Goal: Task Accomplishment & Management: Use online tool/utility

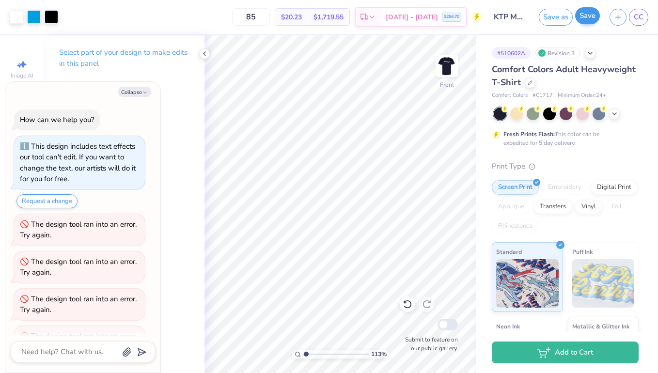
scroll to position [66, 0]
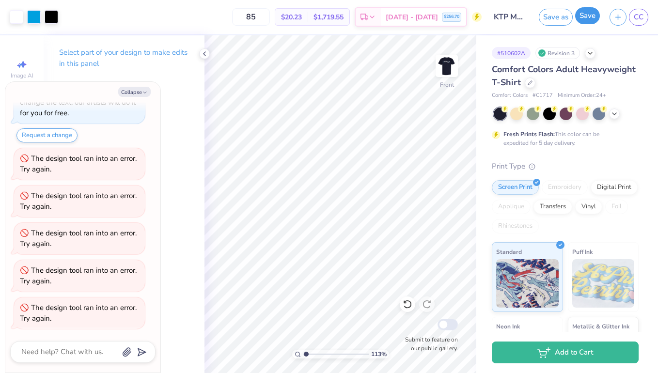
click at [587, 20] on button "Save" at bounding box center [587, 15] width 25 height 17
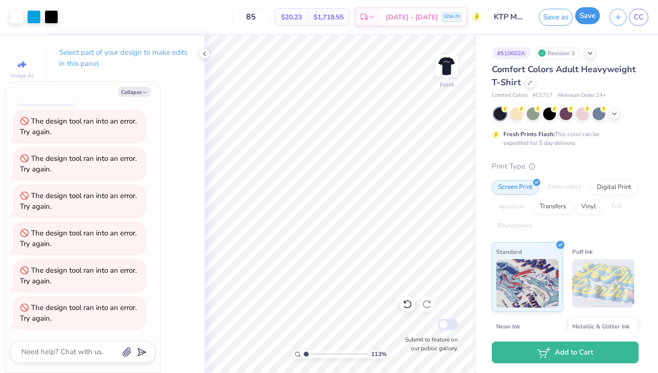
click at [587, 20] on button "Save" at bounding box center [587, 15] width 25 height 17
click at [146, 92] on polyline "button" at bounding box center [144, 92] width 3 height 1
type textarea "x"
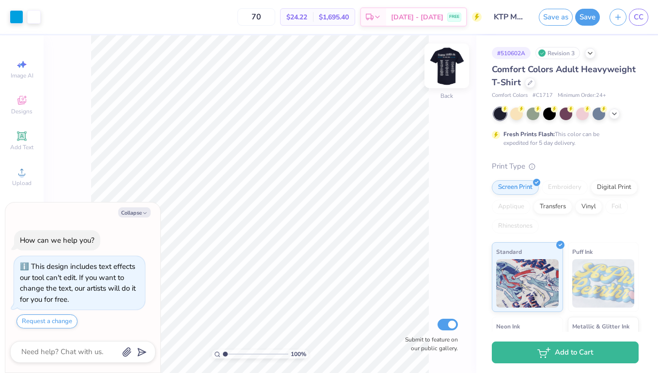
click at [441, 74] on img at bounding box center [446, 66] width 39 height 39
type textarea "x"
type input "1.5"
click at [228, 354] on input "range" at bounding box center [255, 354] width 65 height 9
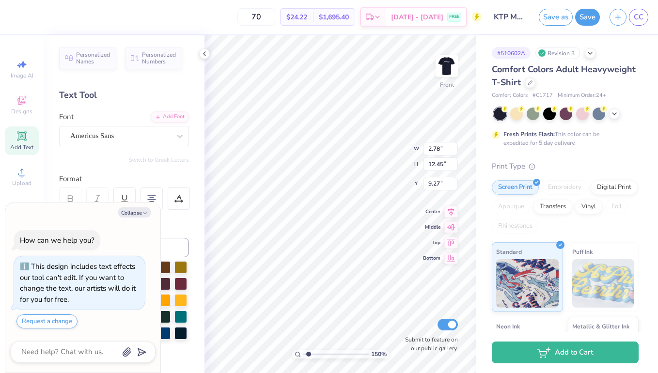
scroll to position [19, 0]
type textarea "x"
type textarea "Ann Arbor Toronto Woodstock Nashua Windham Manchester Albany Rochester Dutchess…"
type textarea "x"
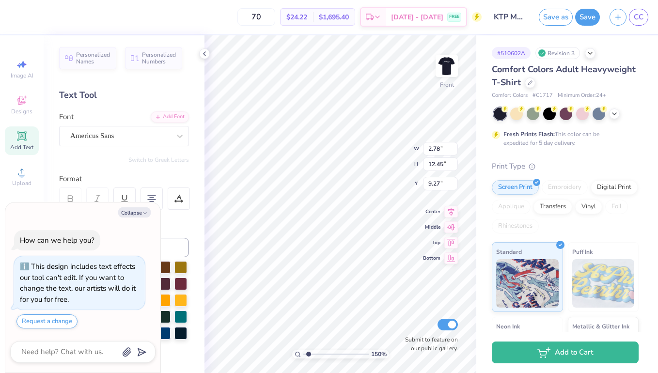
type input "3.03"
type input "12.35"
type textarea "x"
type textarea "deerfield beach ft. myers lima Nashville Maryville Naperville Chicago Northbroo…"
type textarea "x"
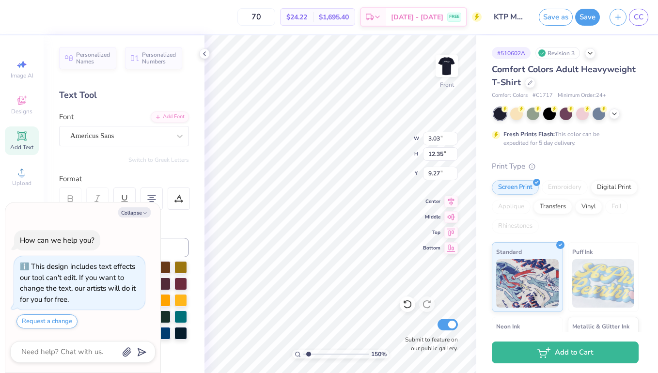
scroll to position [0, 0]
type textarea "deerfield beach ft. myers lima Nashville Maryville Naperville Chicago Northbroo…"
type textarea "x"
paste textarea "Potomac Falls Holly Springs Atlanta"
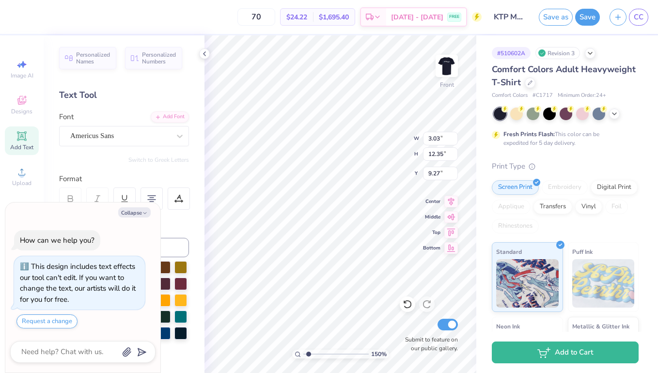
type textarea "Potomac Falls Holly Springs Atlanta deerfield beach ft. myers lima Nashville Ma…"
type textarea "x"
type textarea "Potomac Falls Holly Springs Atlanta deerfield beach ft. myers lima Nashville Ma…"
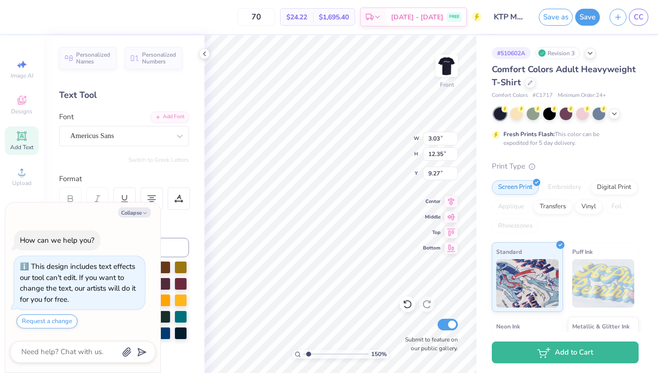
type textarea "x"
type input "2.86"
type input "9.06"
type input "10.58"
type textarea "x"
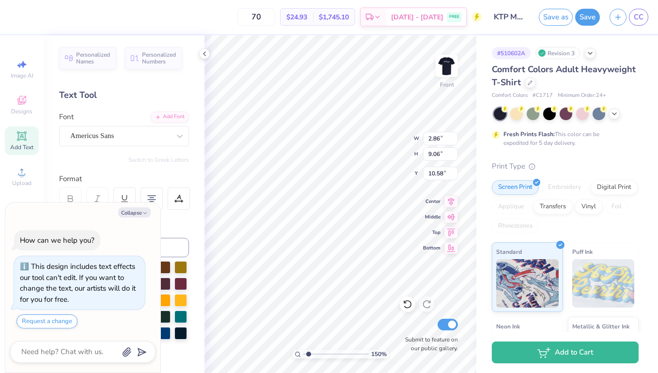
type textarea "Tokyo hong kong hanoi singapore jakarta delhi istanbul beirut cairo ipswich and…"
type textarea "x"
paste textarea "la canada los gatos santa clara orinda pebble beach san francisco"
type textarea "la canada los gatos santa clara orinda pebble beach san francisco Tokyo hong ko…"
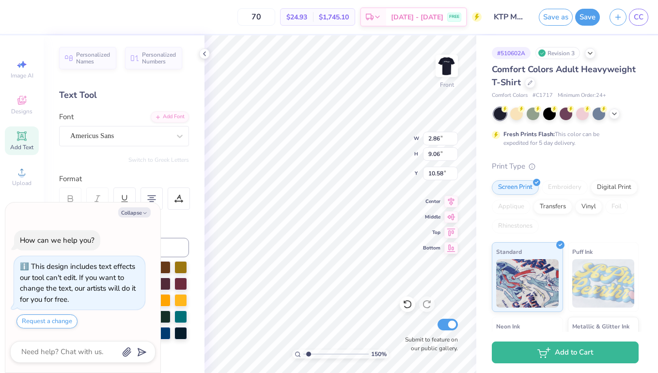
scroll to position [3, 1]
type textarea "x"
type input "8.60"
type textarea "x"
type input "3.03"
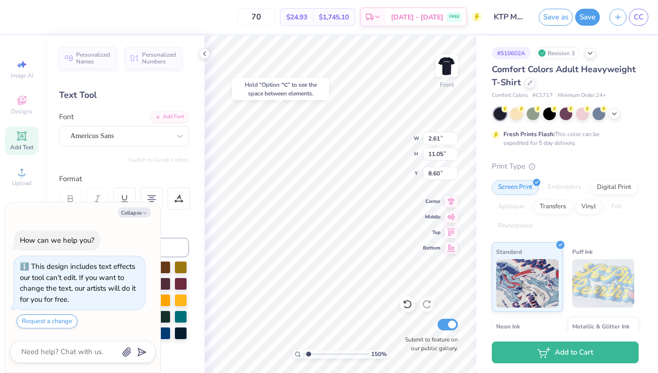
type input "11.02"
type input "9.94"
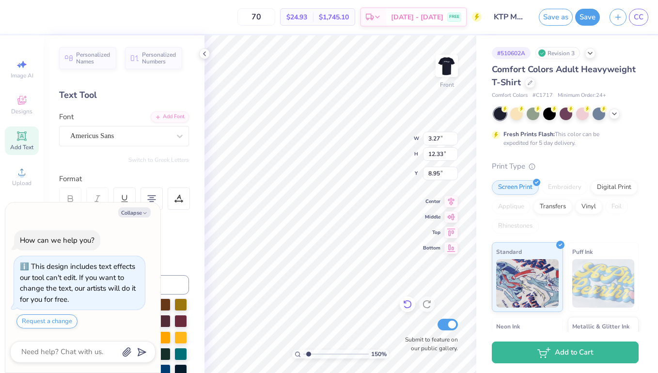
type textarea "x"
type input "8.45"
click at [580, 16] on button "Save" at bounding box center [587, 15] width 25 height 17
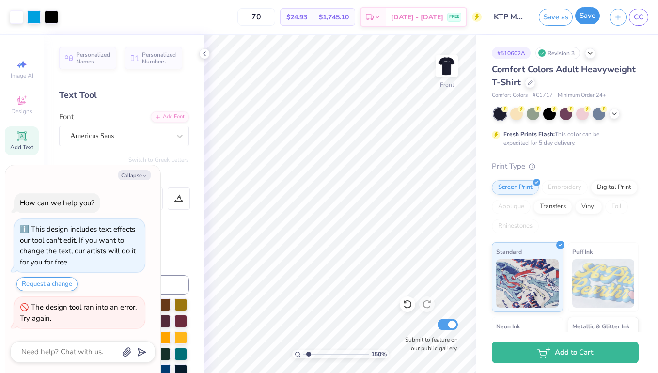
click at [580, 16] on button "Save" at bounding box center [587, 15] width 25 height 17
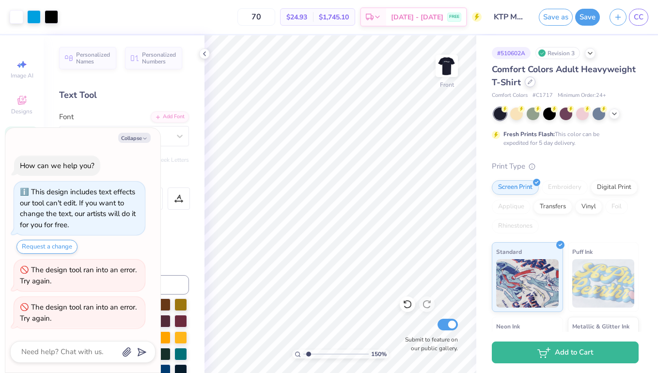
click at [529, 82] on icon at bounding box center [530, 81] width 5 height 5
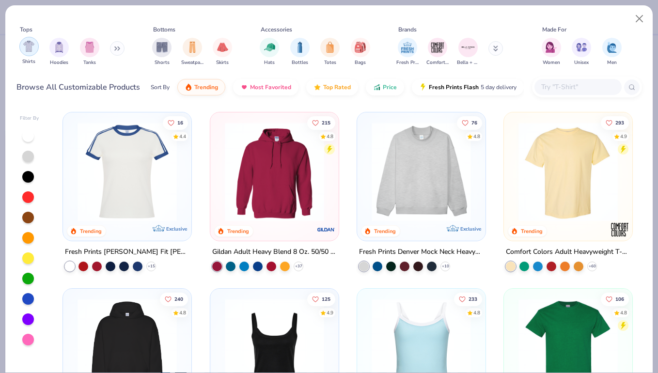
click at [34, 53] on div "filter for Shirts" at bounding box center [28, 46] width 19 height 19
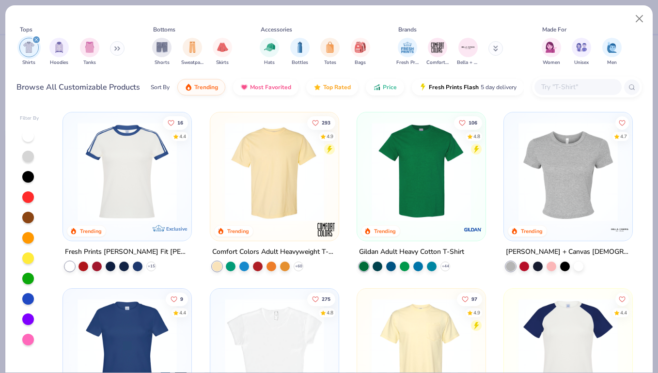
scroll to position [7, 0]
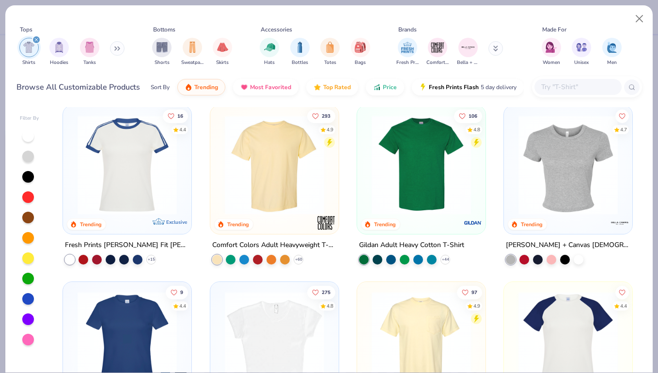
click at [427, 214] on div at bounding box center [421, 167] width 119 height 114
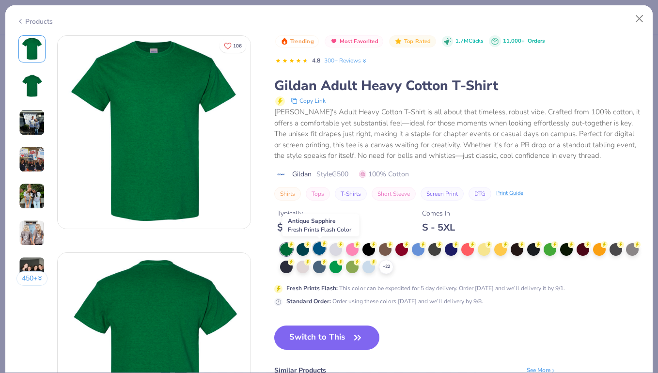
click at [321, 252] on div at bounding box center [319, 248] width 13 height 13
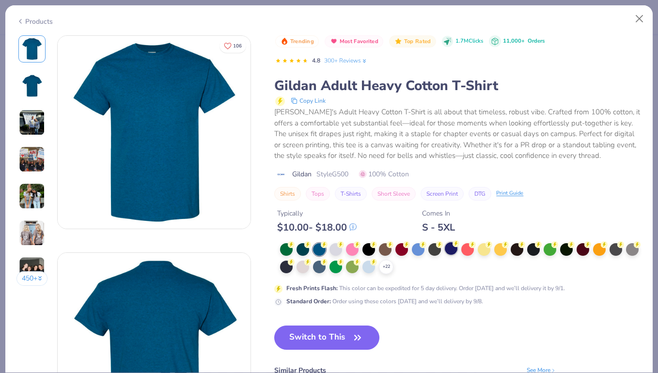
click at [453, 249] on div at bounding box center [451, 248] width 13 height 13
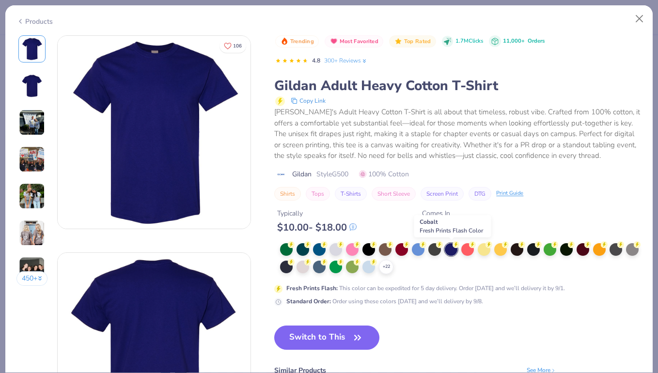
scroll to position [6, 0]
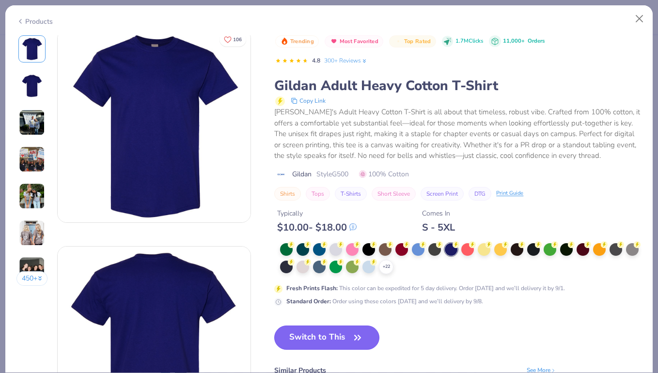
click at [358, 341] on icon "button" at bounding box center [358, 338] width 14 height 14
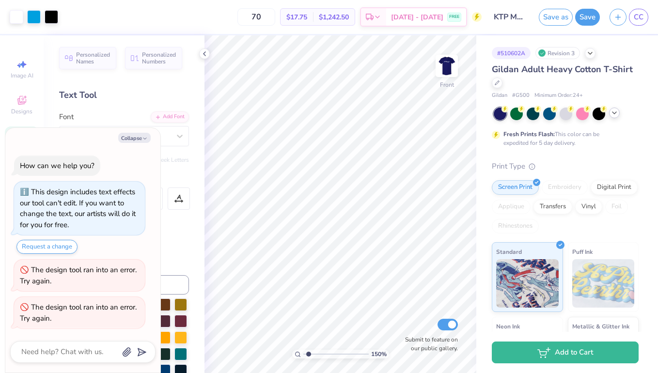
click at [614, 114] on icon at bounding box center [614, 113] width 8 height 8
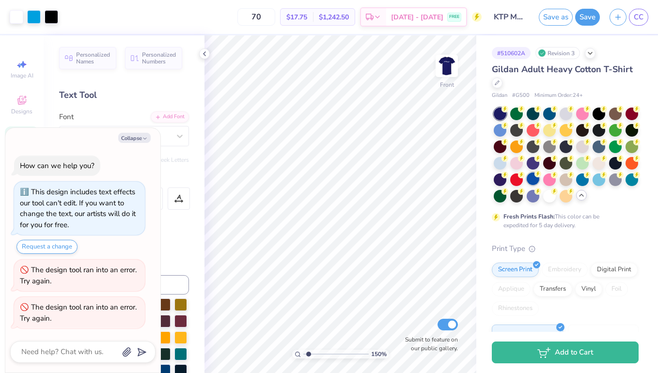
click at [533, 183] on div at bounding box center [533, 178] width 13 height 13
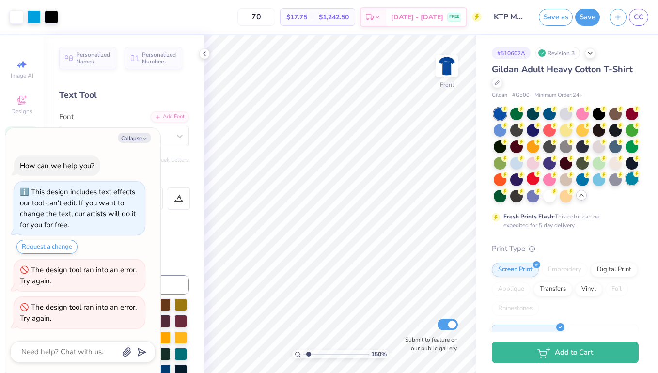
click at [634, 179] on div at bounding box center [631, 178] width 13 height 13
click at [530, 133] on div at bounding box center [533, 129] width 13 height 13
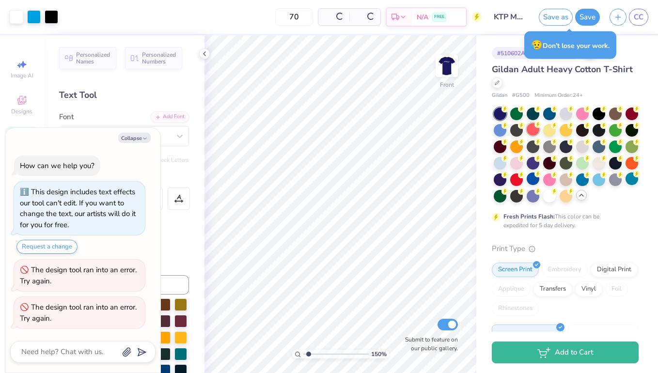
type textarea "x"
drag, startPoint x: 309, startPoint y: 355, endPoint x: 302, endPoint y: 355, distance: 6.8
type input "1"
click at [303, 355] on input "range" at bounding box center [335, 354] width 65 height 9
click at [448, 74] on img at bounding box center [446, 66] width 39 height 39
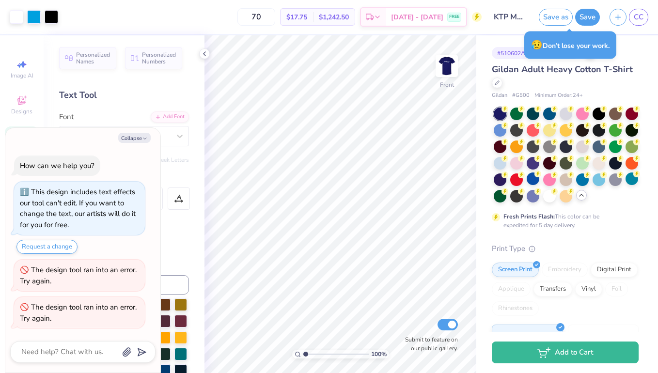
click at [601, 112] on icon at bounding box center [603, 109] width 7 height 7
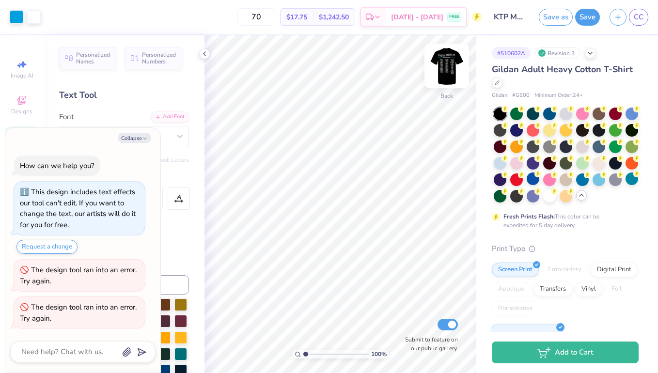
click at [445, 63] on img at bounding box center [446, 66] width 39 height 39
type textarea "x"
click at [275, 19] on input "70" at bounding box center [256, 16] width 38 height 17
type input "7"
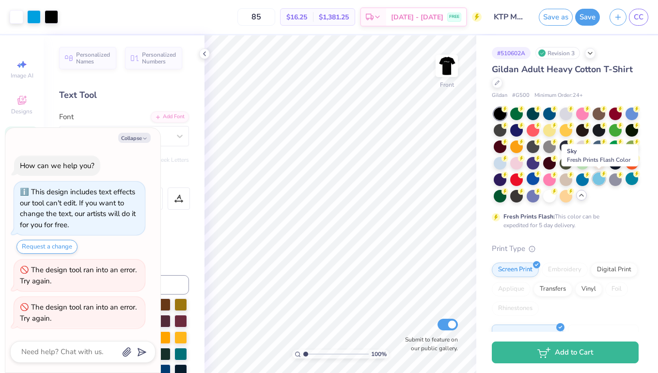
type input "85"
click at [597, 182] on div at bounding box center [598, 178] width 13 height 13
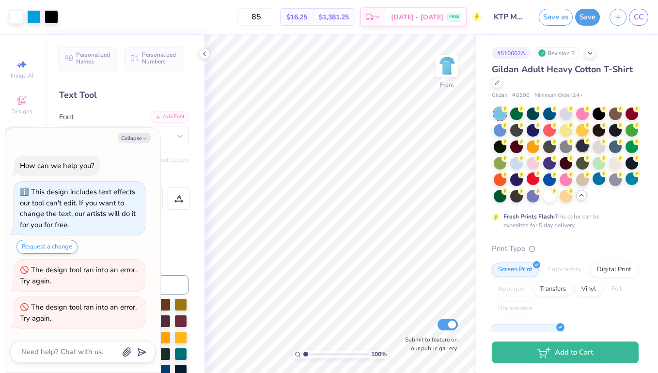
click at [580, 148] on div at bounding box center [582, 146] width 13 height 13
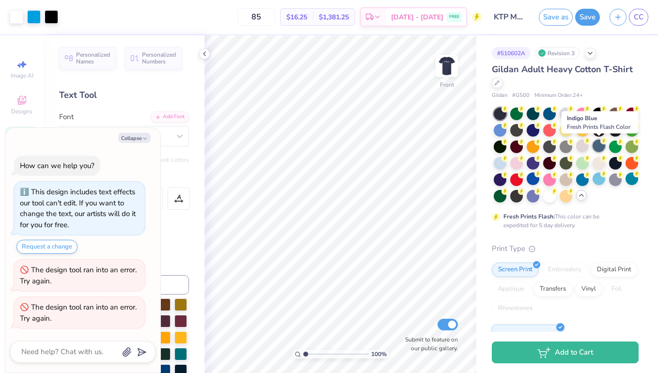
click at [601, 148] on div at bounding box center [598, 146] width 13 height 13
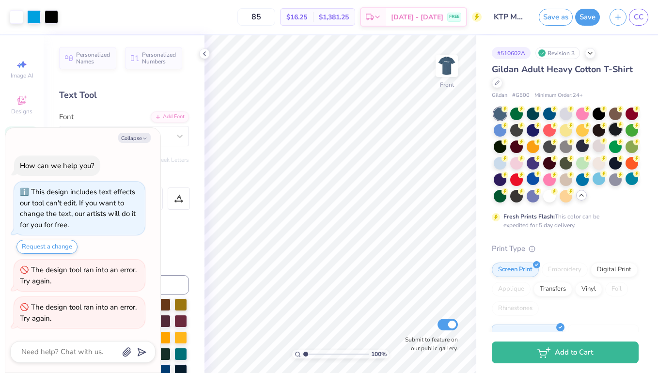
click at [451, 74] on img at bounding box center [446, 65] width 19 height 19
click at [500, 146] on div at bounding box center [500, 146] width 13 height 13
click at [499, 180] on div at bounding box center [500, 179] width 13 height 13
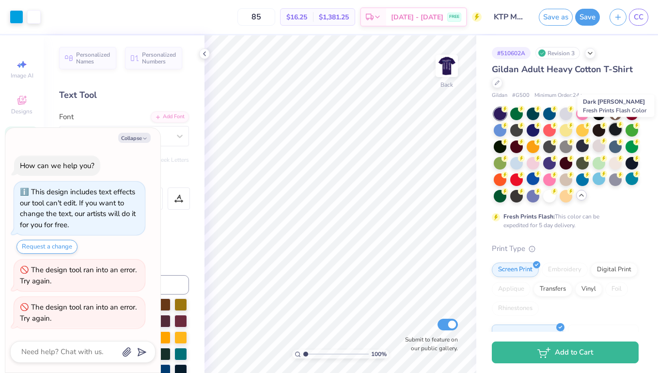
click at [617, 131] on div at bounding box center [615, 129] width 13 height 13
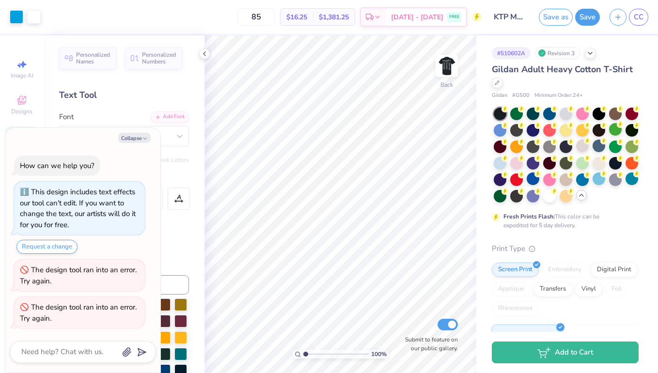
click at [613, 116] on div at bounding box center [615, 114] width 13 height 13
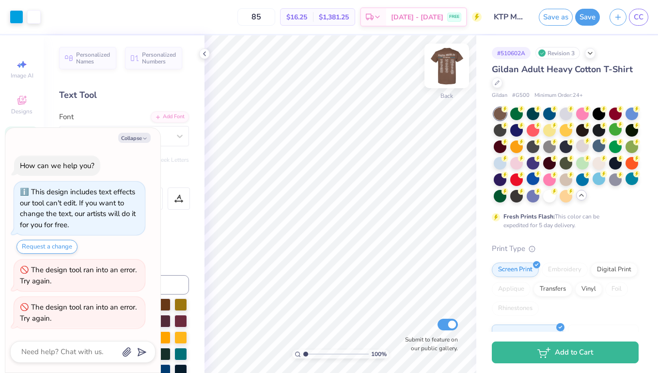
click at [449, 71] on img at bounding box center [446, 66] width 39 height 39
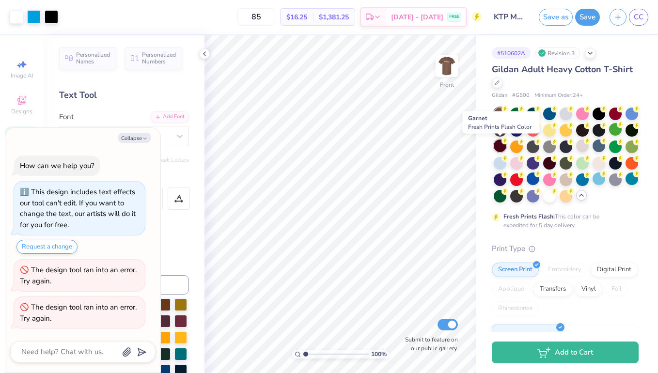
click at [503, 149] on div at bounding box center [500, 146] width 13 height 13
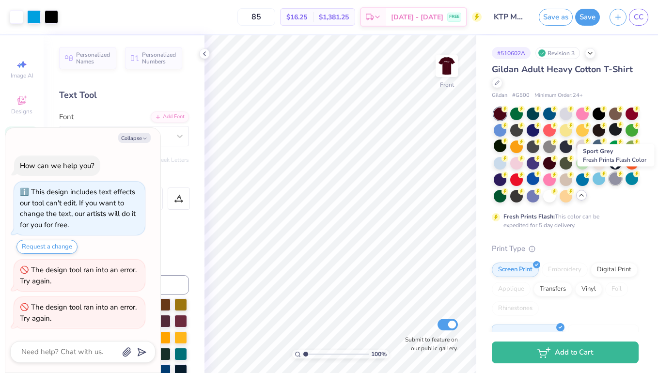
click at [617, 178] on div at bounding box center [615, 178] width 13 height 13
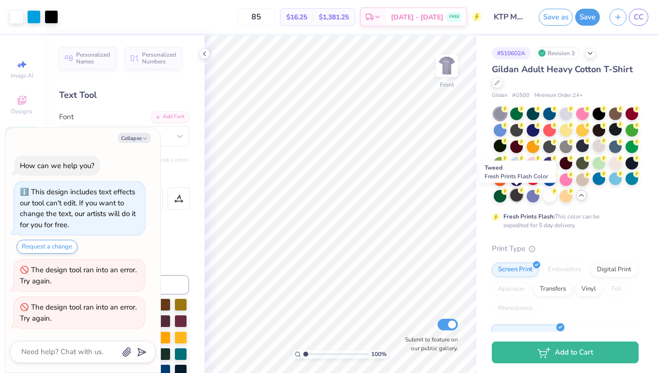
click at [517, 200] on div at bounding box center [516, 195] width 13 height 13
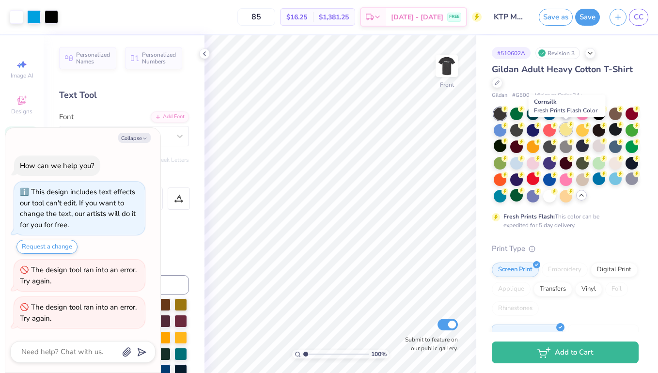
click at [571, 128] on div at bounding box center [566, 129] width 13 height 13
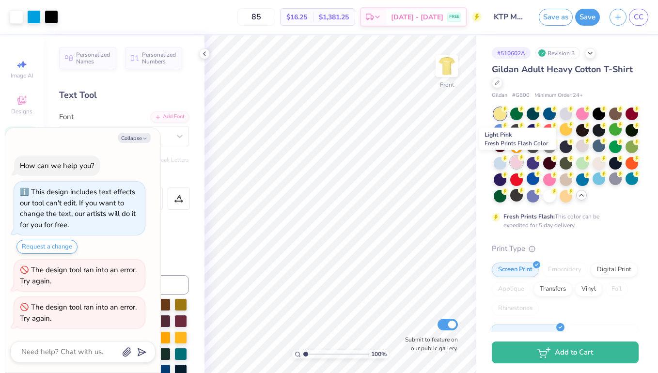
click at [518, 165] on div at bounding box center [516, 162] width 13 height 13
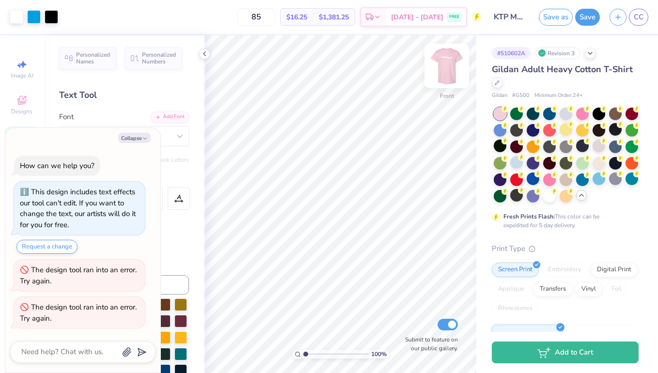
click at [447, 71] on img at bounding box center [446, 66] width 39 height 39
click at [456, 78] on img at bounding box center [446, 66] width 39 height 39
click at [599, 147] on div at bounding box center [598, 146] width 13 height 13
click at [448, 73] on img at bounding box center [446, 66] width 39 height 39
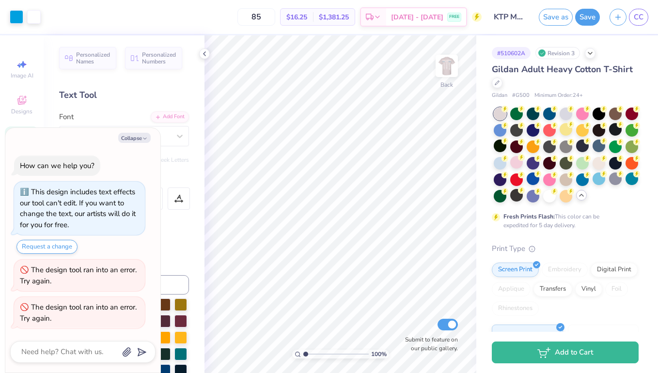
click at [448, 73] on img at bounding box center [446, 65] width 19 height 19
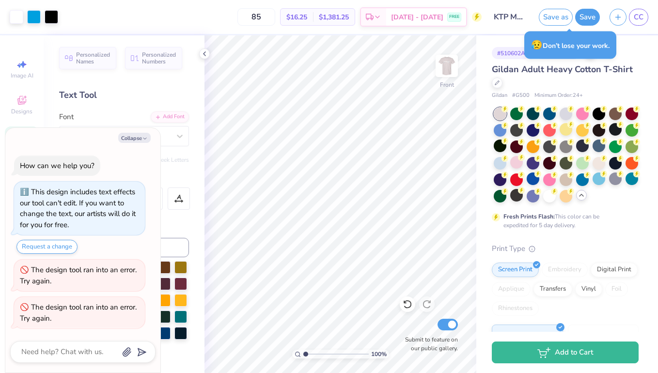
type textarea "x"
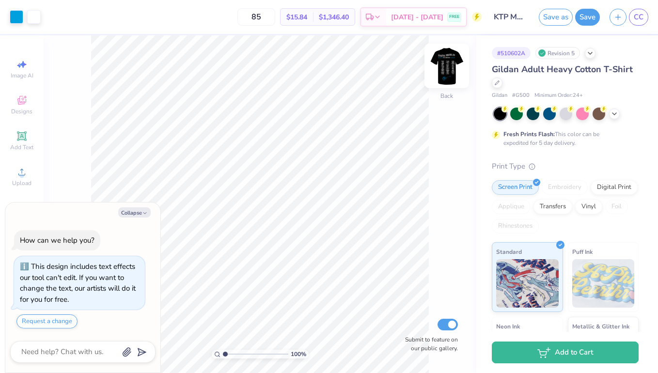
click at [446, 76] on img at bounding box center [446, 66] width 39 height 39
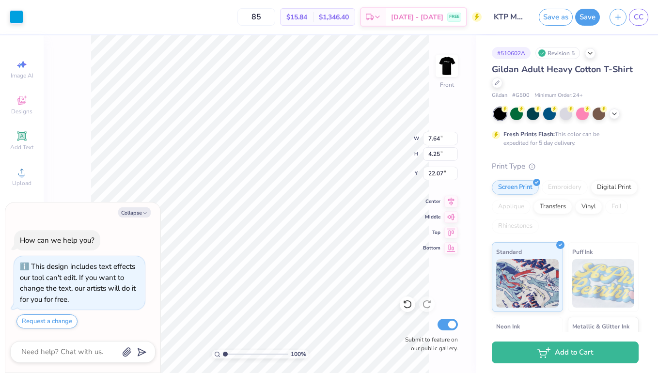
type textarea "x"
type input "21.51"
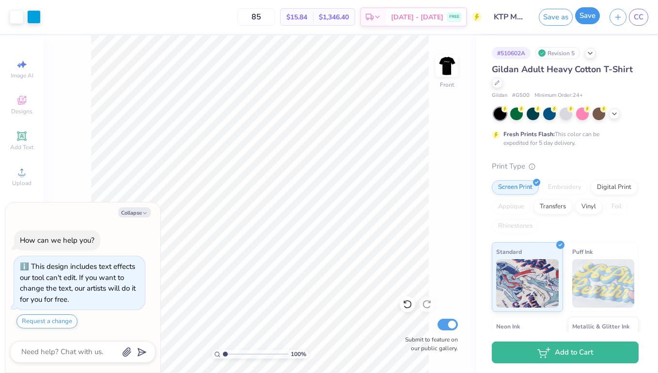
click at [580, 18] on button "Save" at bounding box center [587, 15] width 25 height 17
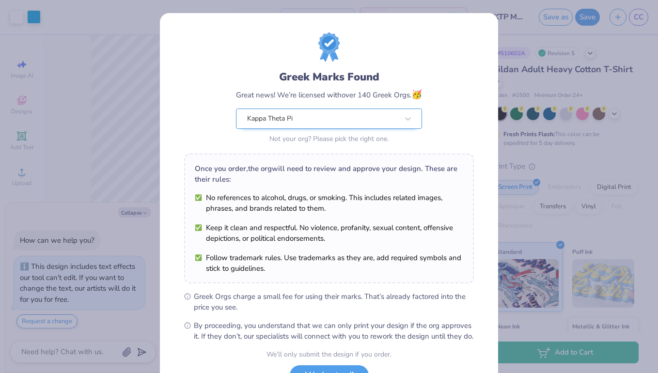
scroll to position [80, 0]
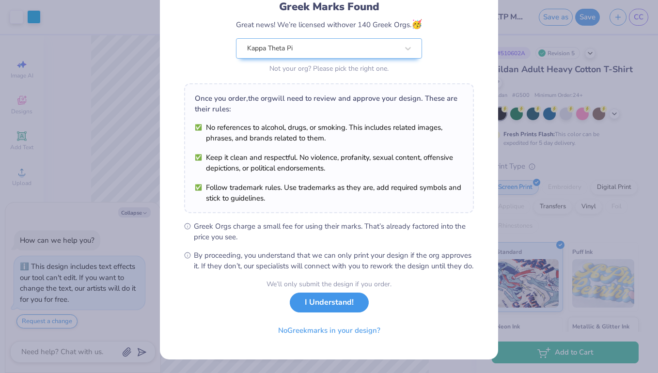
click at [331, 305] on button "I Understand!" at bounding box center [329, 303] width 79 height 20
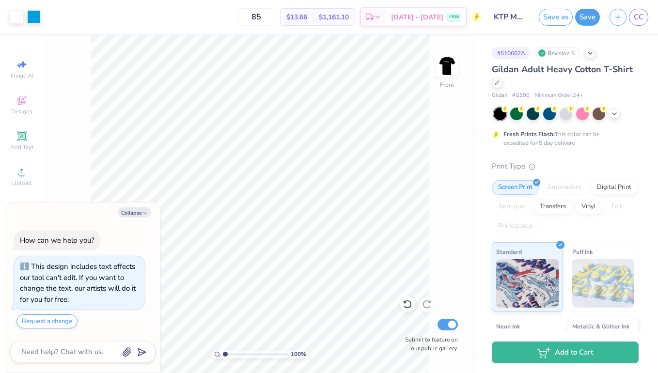
scroll to position [0, 0]
type textarea "x"
